Goal: Check status

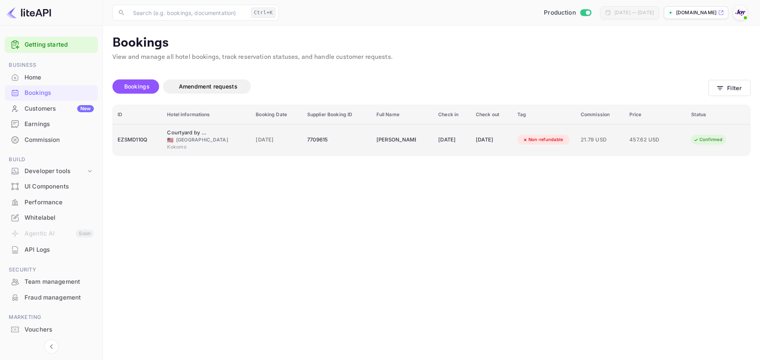
click at [142, 141] on div "EZSMD110Q" at bounding box center [138, 140] width 40 height 13
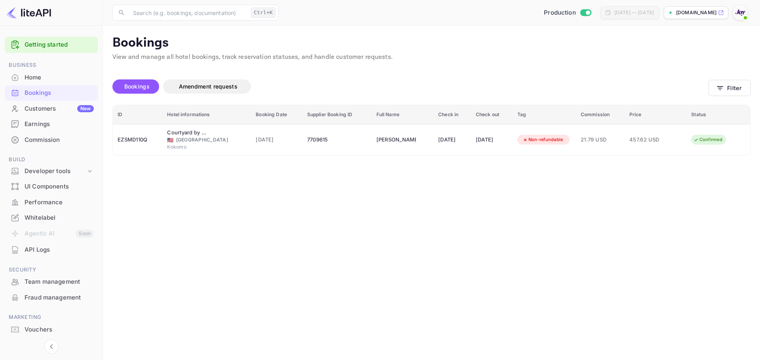
scroll to position [177, 0]
click at [733, 86] on button "Filter" at bounding box center [729, 88] width 42 height 16
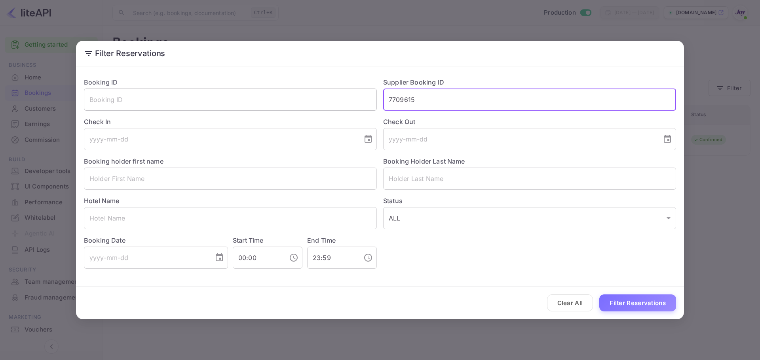
drag, startPoint x: 434, startPoint y: 95, endPoint x: 322, endPoint y: 105, distance: 112.8
click at [320, 102] on div "Booking ID ​ Supplier Booking ID 7709615 ​ Check In ​ Check Out ​ Booking holde…" at bounding box center [377, 170] width 598 height 198
paste input "8171243"
type input "8171243"
click at [621, 301] on button "Filter Reservations" at bounding box center [637, 303] width 77 height 17
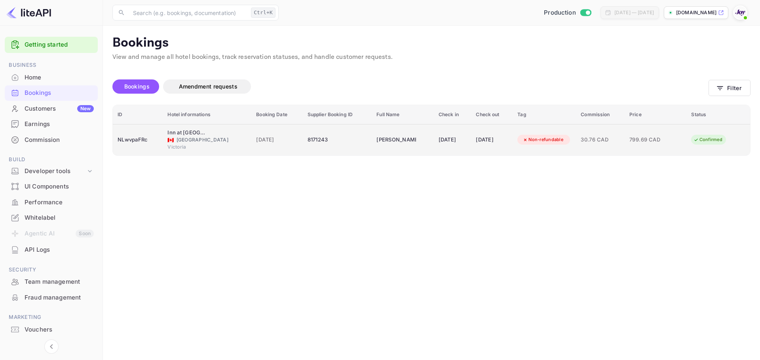
click at [133, 149] on td "NLwvpaFRc" at bounding box center [138, 139] width 50 height 31
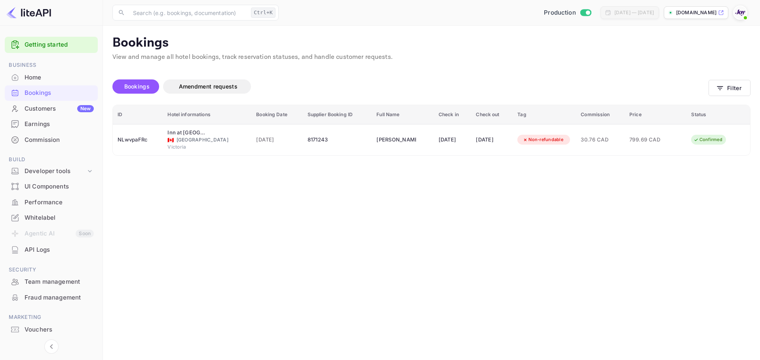
scroll to position [40, 0]
drag, startPoint x: 231, startPoint y: 182, endPoint x: 200, endPoint y: 136, distance: 55.4
click at [231, 178] on div at bounding box center [380, 180] width 760 height 360
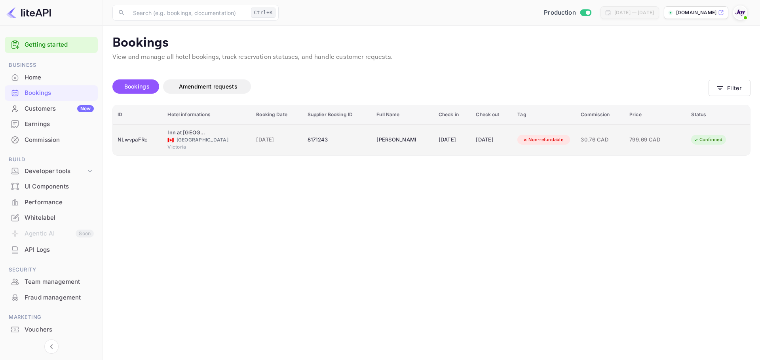
click at [150, 150] on td "NLwvpaFRc" at bounding box center [138, 139] width 50 height 31
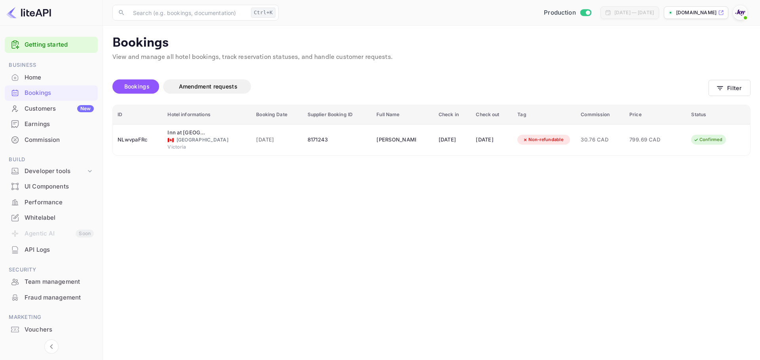
click at [561, 78] on div at bounding box center [380, 180] width 760 height 360
click at [724, 87] on icon "button" at bounding box center [720, 88] width 8 height 8
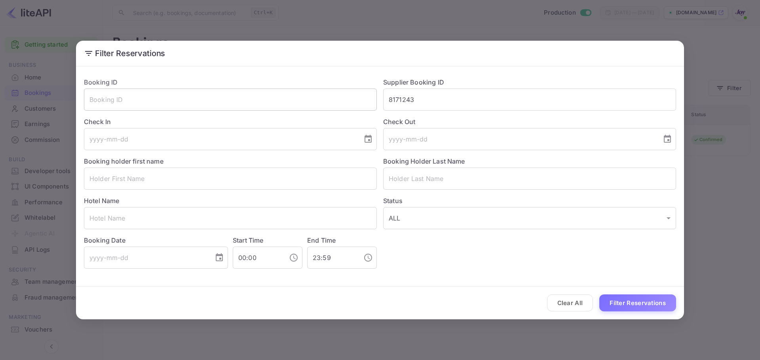
drag, startPoint x: 435, startPoint y: 101, endPoint x: 339, endPoint y: 97, distance: 95.8
click at [339, 97] on div "Booking ID ​ Supplier Booking ID 8171243 ​ Check In ​ Check Out ​ Booking holde…" at bounding box center [377, 170] width 598 height 198
paste input "98742"
type input "8987423"
click at [651, 302] on button "Filter Reservations" at bounding box center [637, 303] width 77 height 17
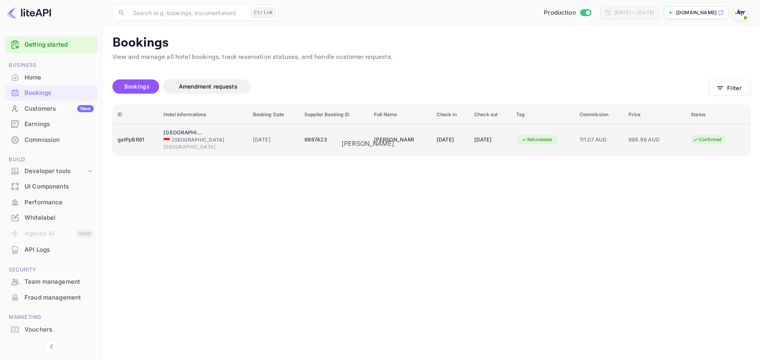
click at [374, 139] on div "[PERSON_NAME]" at bounding box center [394, 140] width 40 height 13
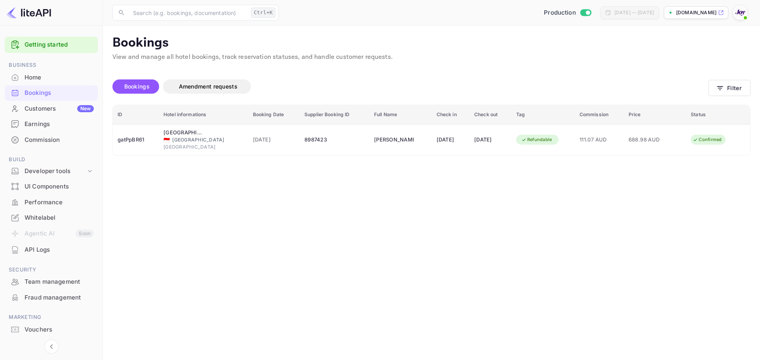
copy div "[PERSON_NAME]"
drag, startPoint x: 152, startPoint y: 161, endPoint x: 131, endPoint y: 83, distance: 80.8
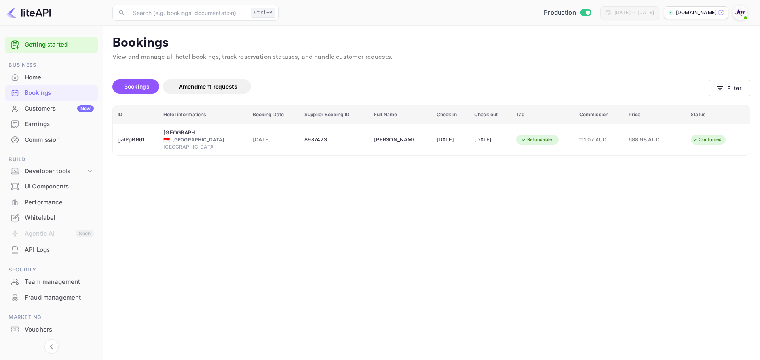
click at [149, 144] on div at bounding box center [380, 180] width 760 height 360
